Goal: Information Seeking & Learning: Find contact information

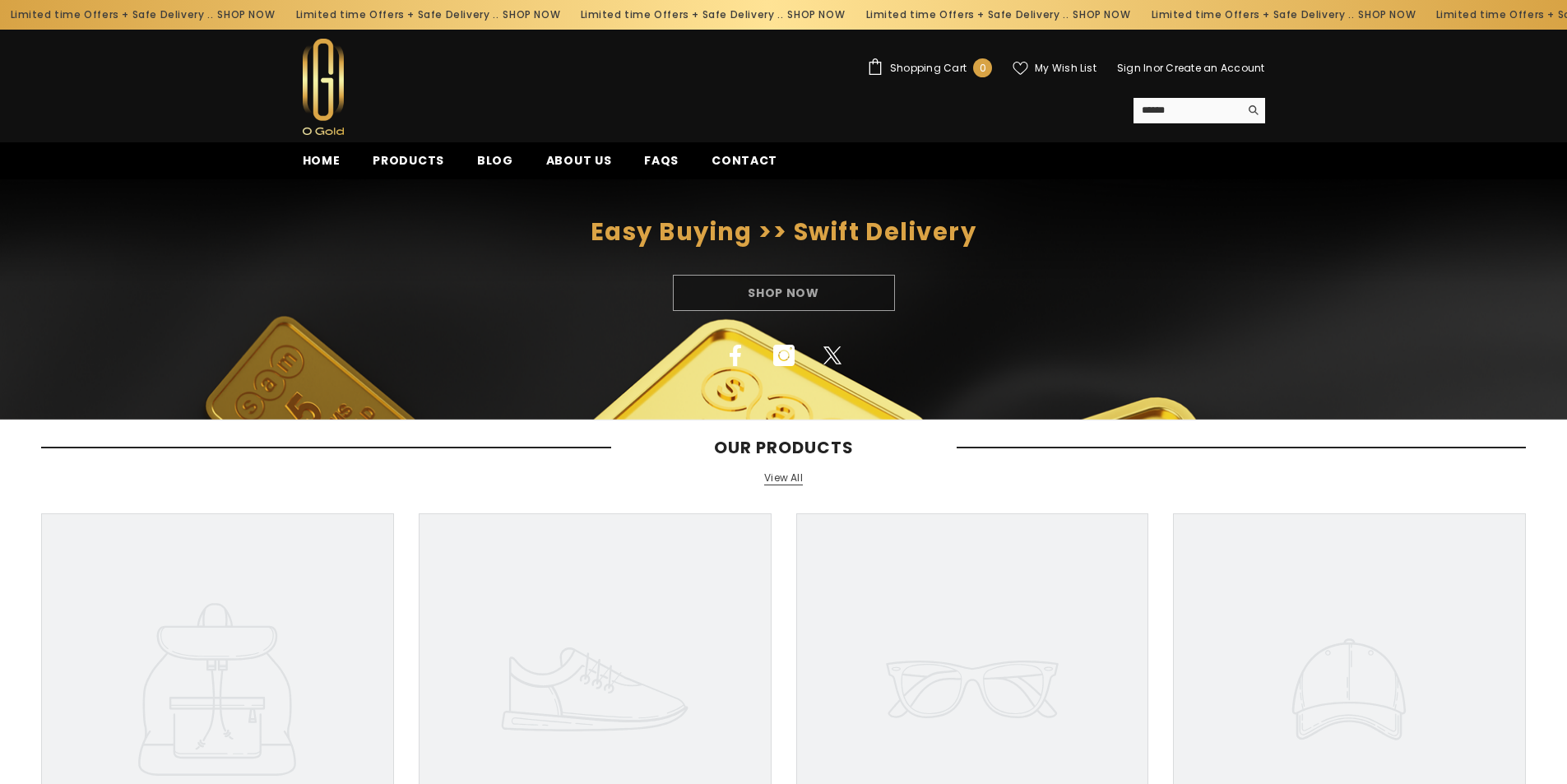
click at [457, 295] on div "Shop Now" at bounding box center [783, 293] width 1567 height 36
drag, startPoint x: 1253, startPoint y: 606, endPoint x: 1219, endPoint y: 274, distance: 333.4
click at [457, 299] on div "Shop Now" at bounding box center [783, 293] width 1567 height 36
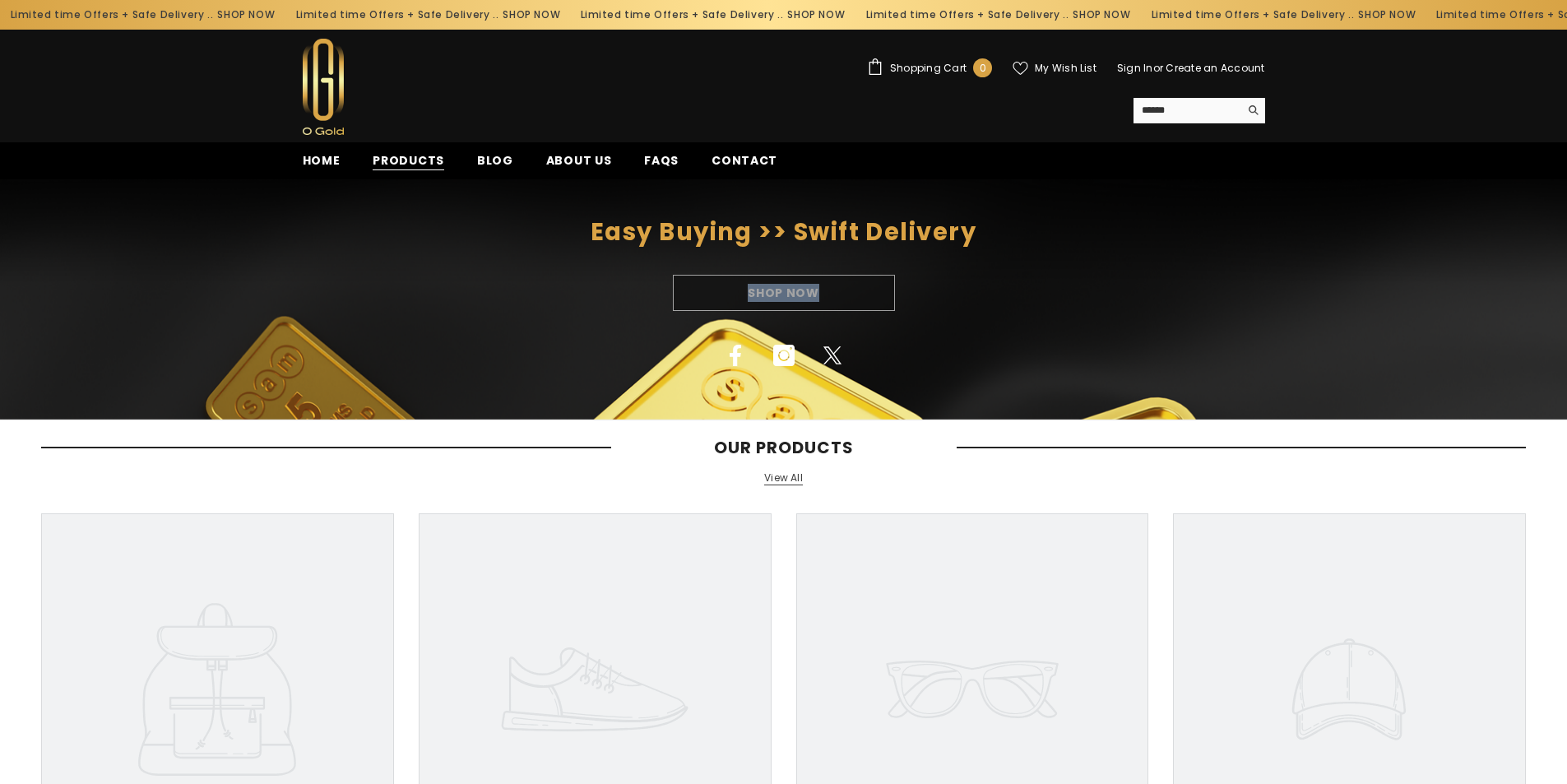
click at [438, 164] on span "Products" at bounding box center [409, 160] width 72 height 17
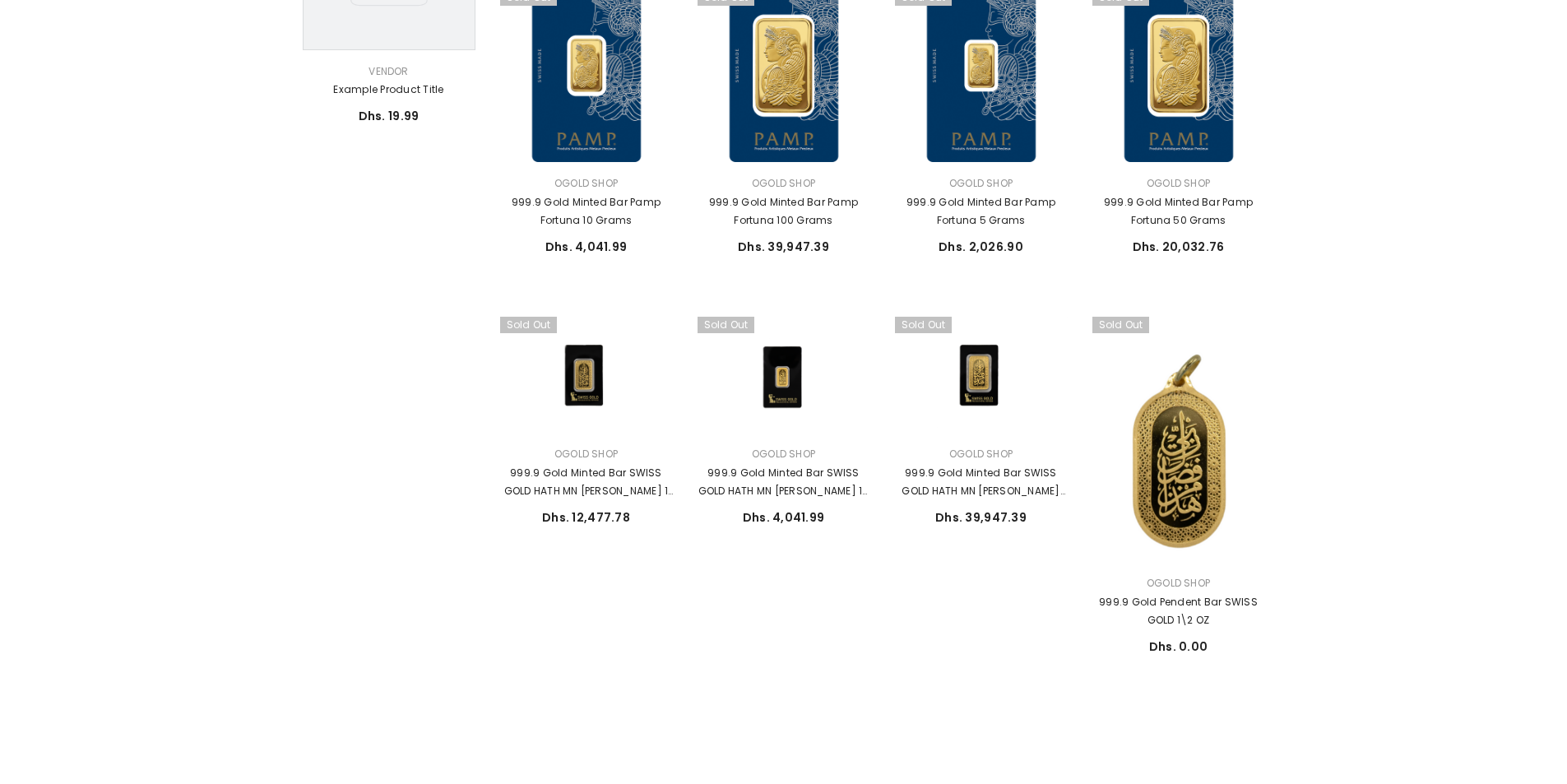
scroll to position [740, 0]
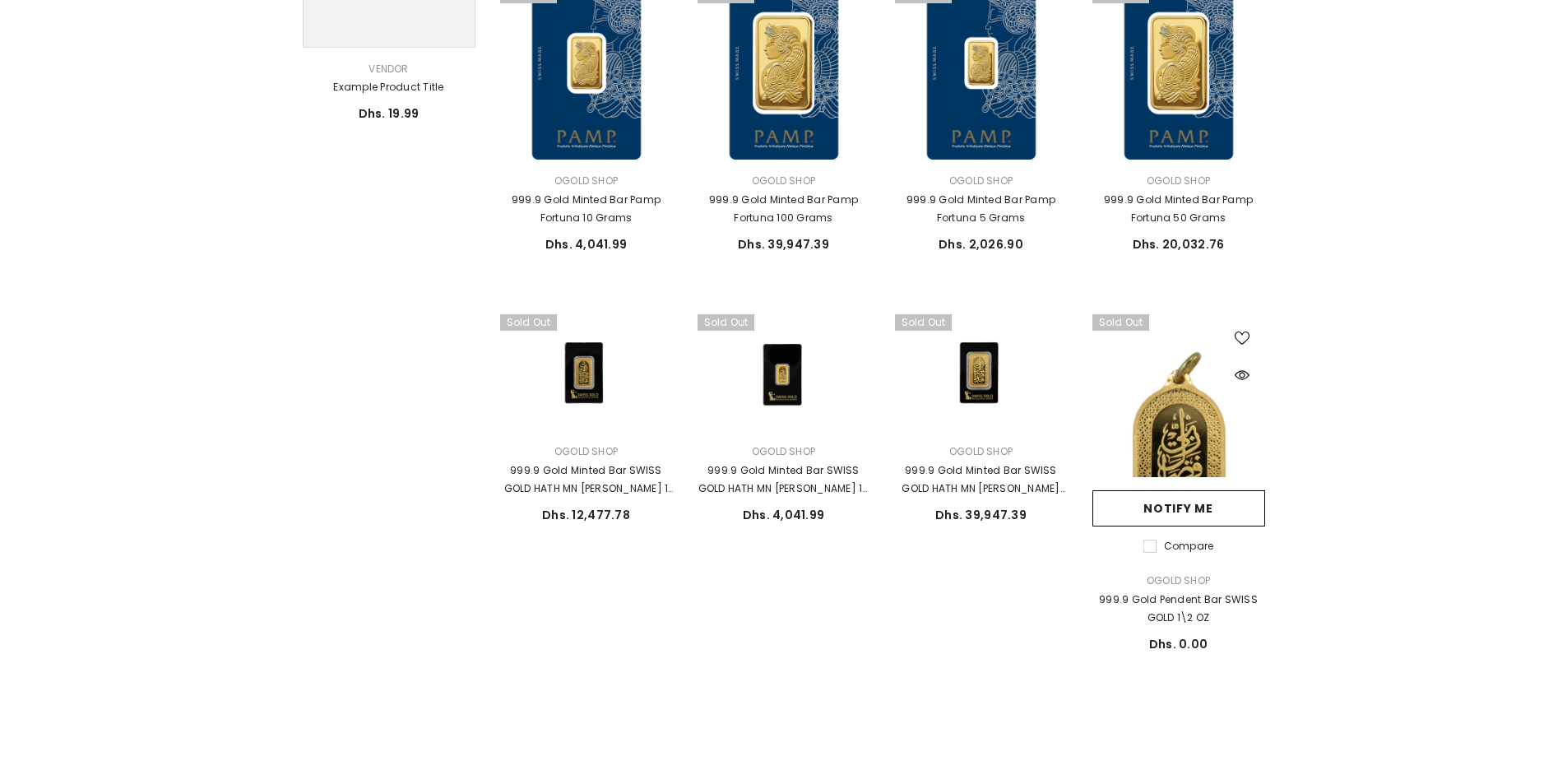
click at [1177, 452] on link at bounding box center [1179, 436] width 173 height 245
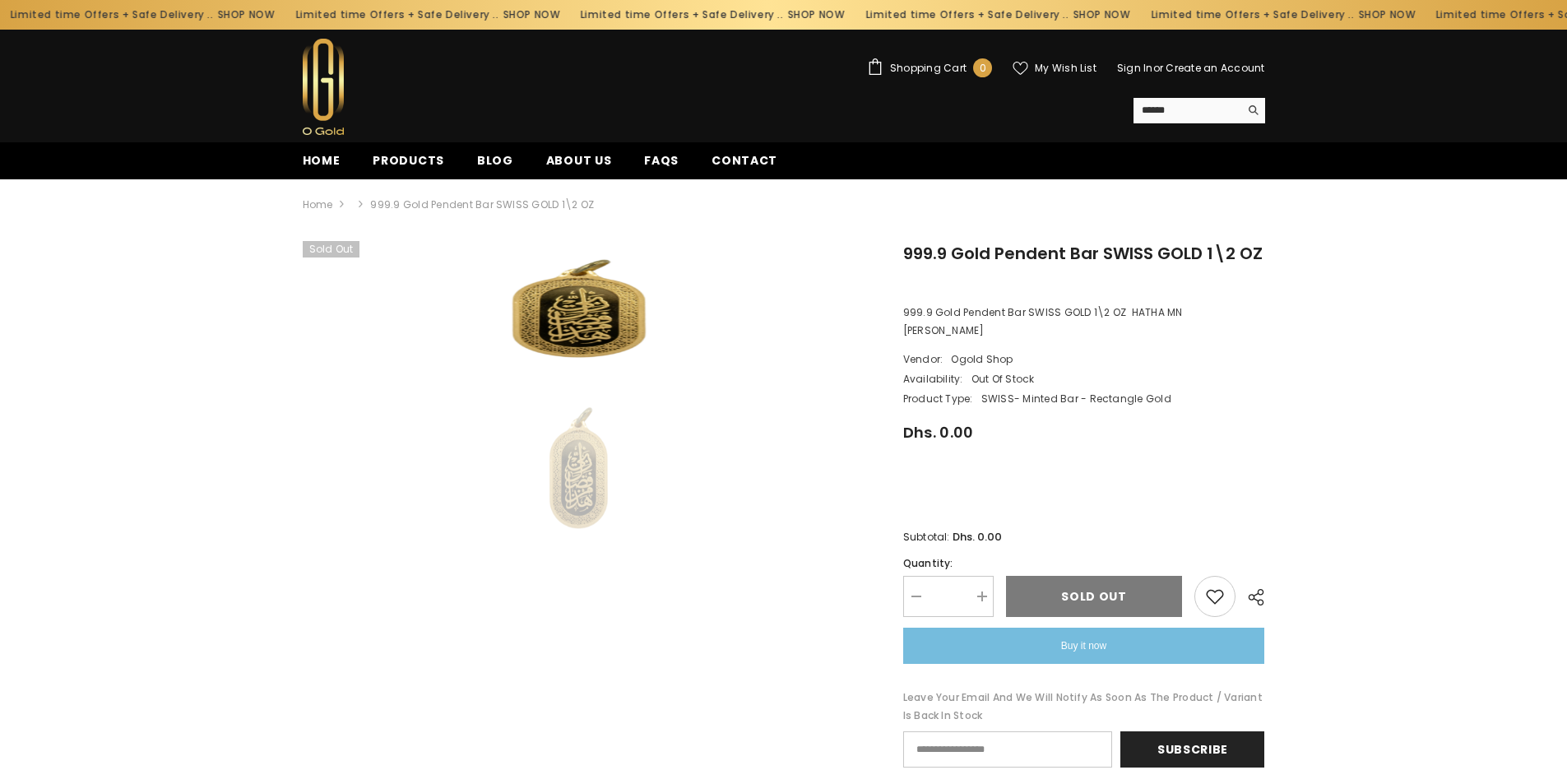
click at [587, 471] on img at bounding box center [578, 461] width 108 height 160
click at [504, 299] on img at bounding box center [578, 302] width 247 height 123
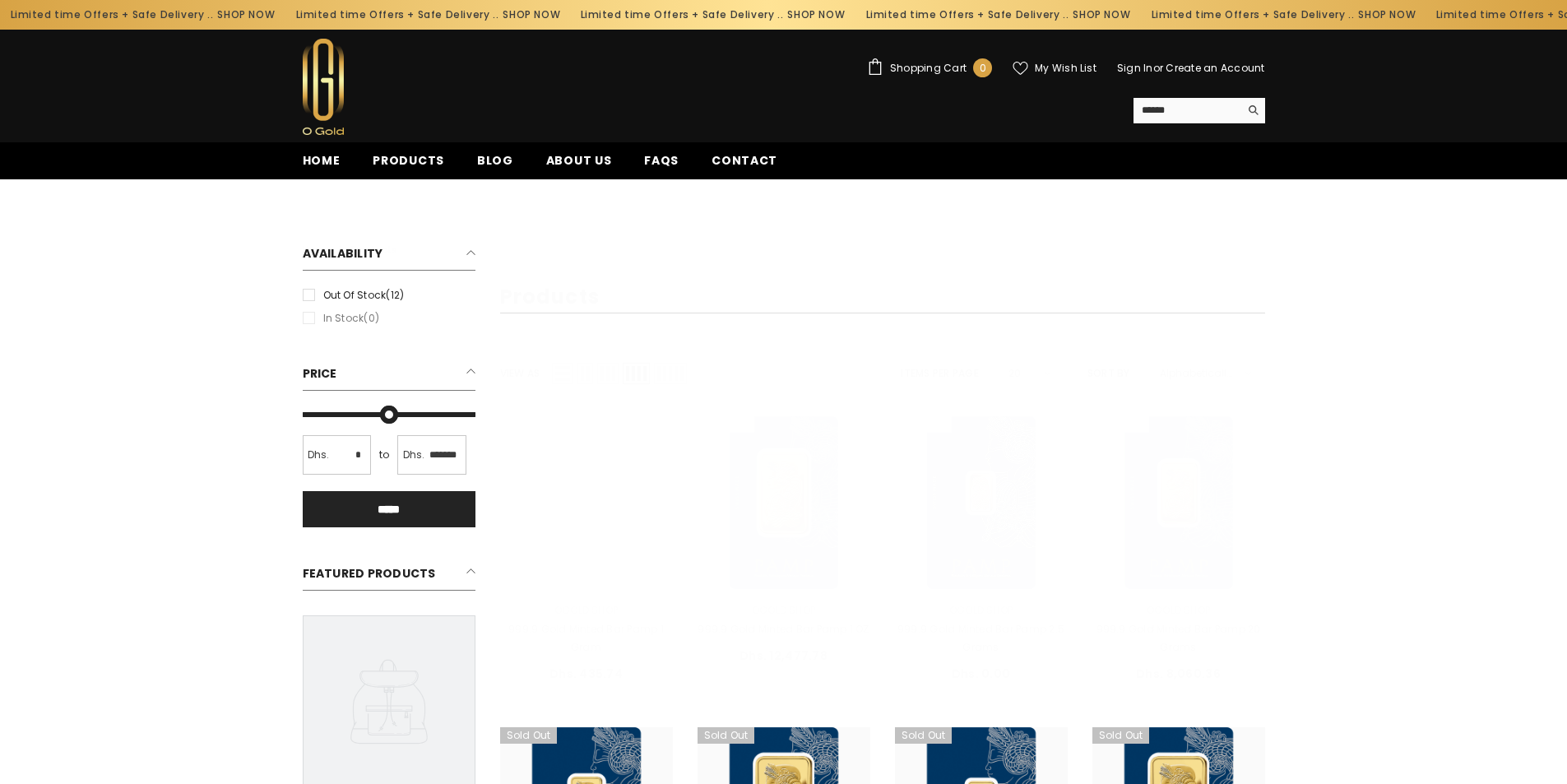
scroll to position [740, 0]
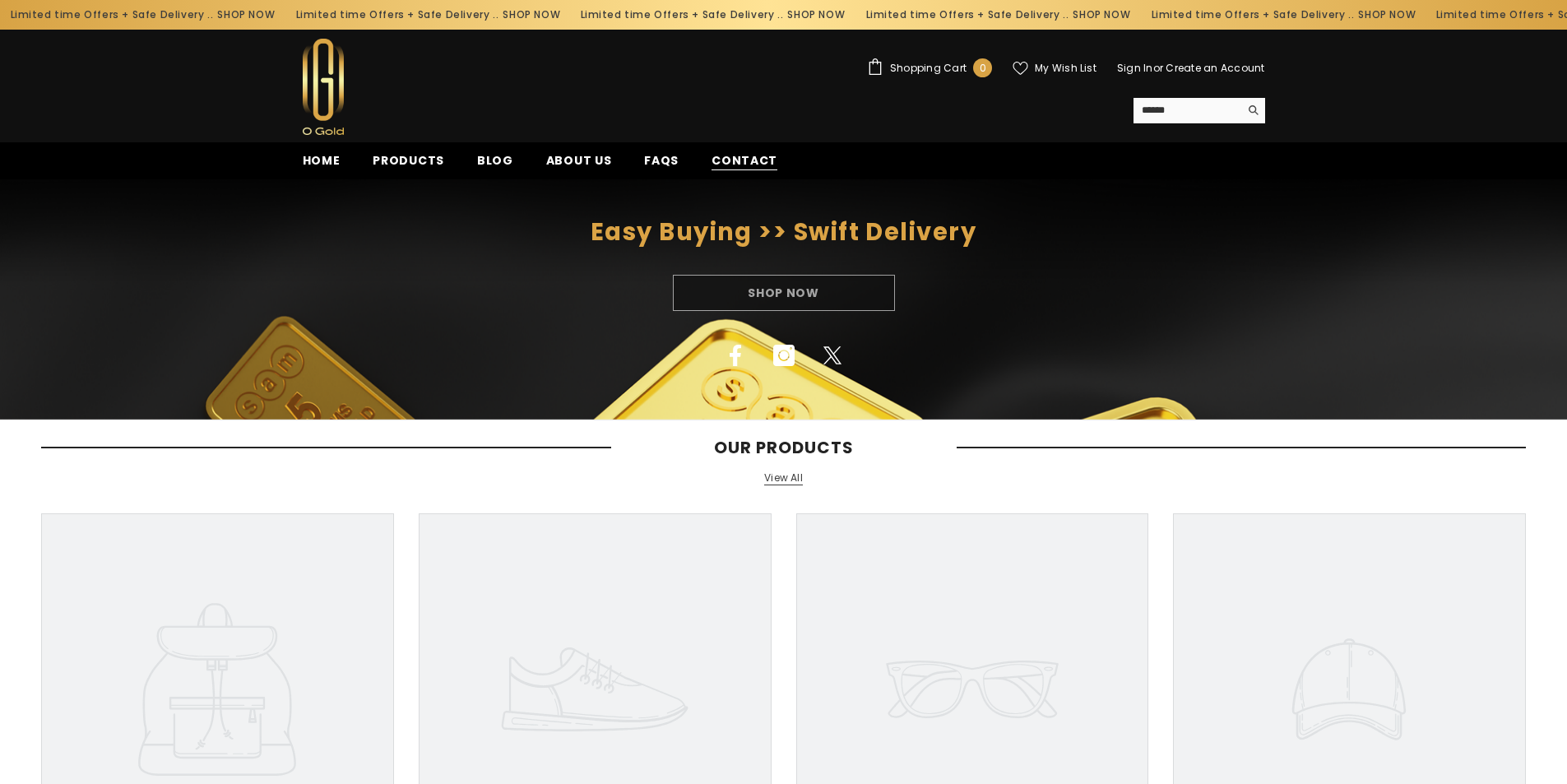
click at [745, 160] on span "Contact" at bounding box center [745, 160] width 66 height 17
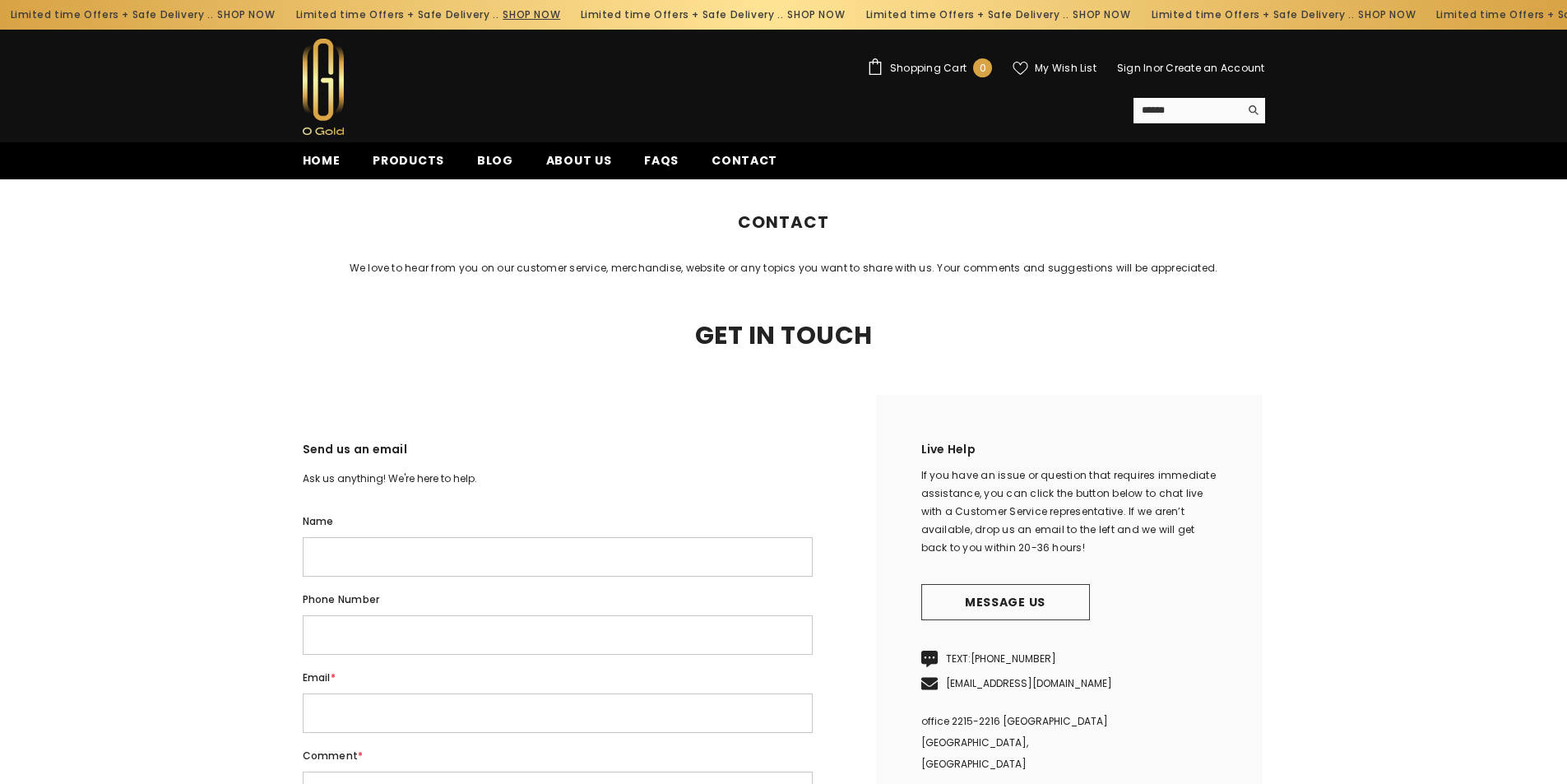
click at [272, 10] on link "SHOP NOW" at bounding box center [243, 15] width 58 height 18
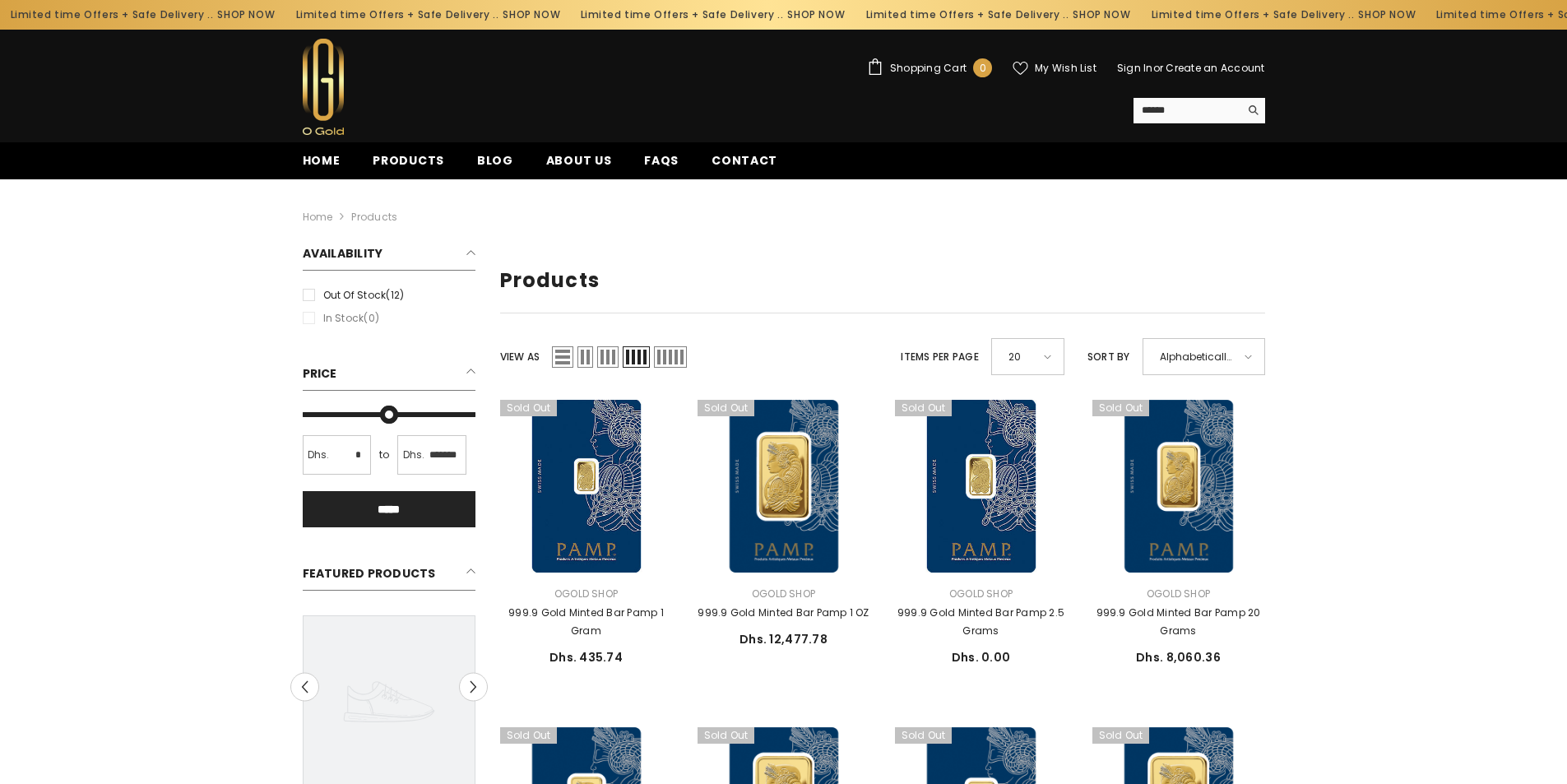
click at [313, 321] on li "In stock (0)" at bounding box center [389, 318] width 181 height 18
click at [311, 299] on label "Out of stock (12)" at bounding box center [389, 295] width 173 height 18
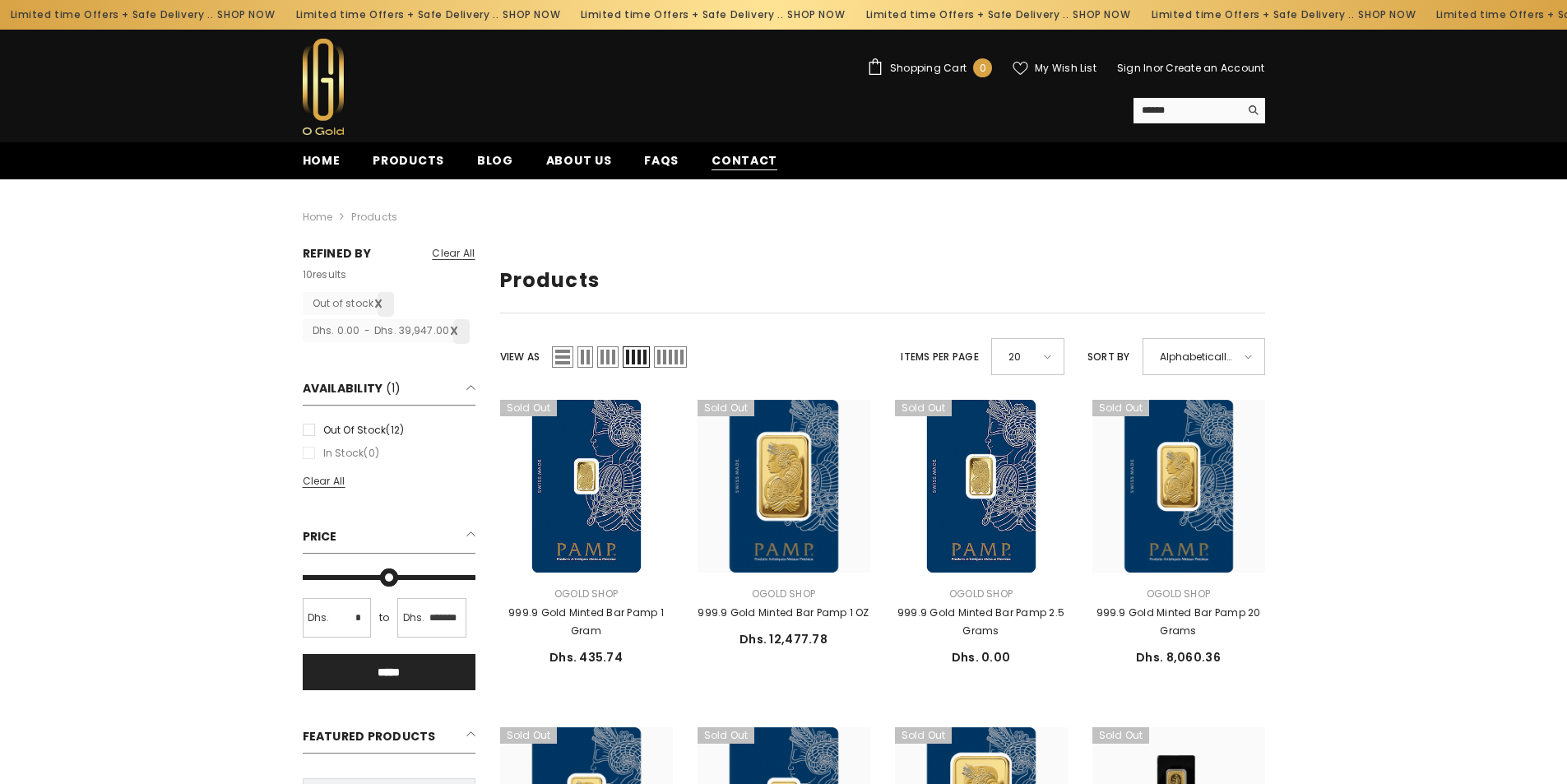
click at [749, 159] on span "Contact" at bounding box center [745, 160] width 66 height 17
